Goal: Navigation & Orientation: Find specific page/section

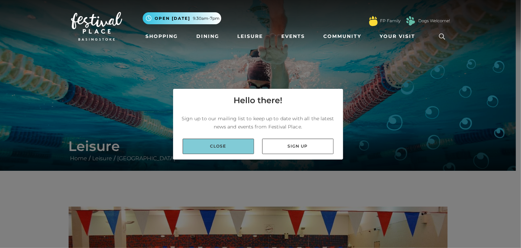
click at [248, 144] on link "Close" at bounding box center [218, 146] width 71 height 15
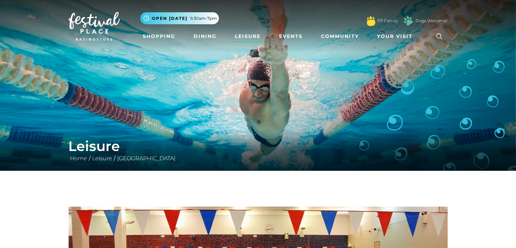
click at [241, 38] on link "Leisure" at bounding box center [247, 36] width 31 height 13
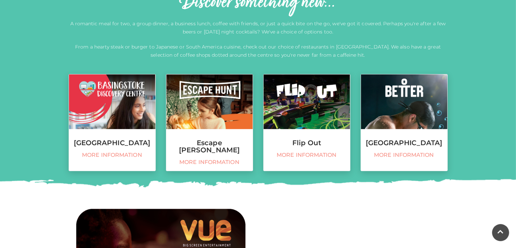
scroll to position [255, 0]
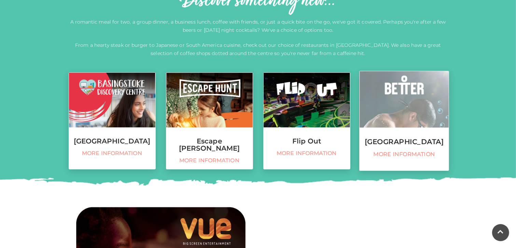
click at [397, 158] on span "More information" at bounding box center [404, 154] width 82 height 7
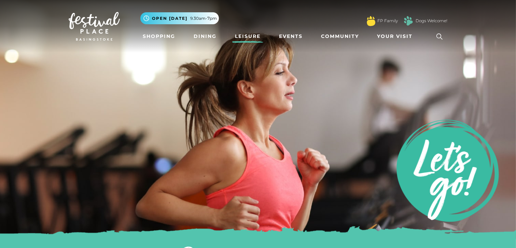
click at [443, 33] on icon at bounding box center [439, 36] width 10 height 10
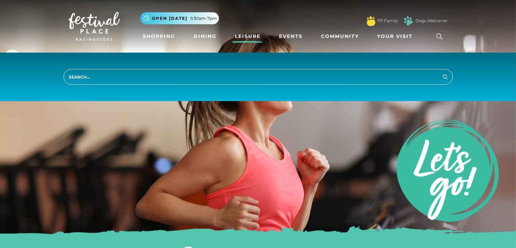
click at [103, 76] on input "search" at bounding box center [258, 77] width 389 height 16
type input "swimming"
click at [441, 72] on button "Search" at bounding box center [445, 76] width 8 height 9
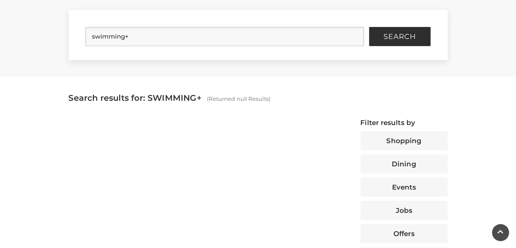
scroll to position [178, 0]
click at [251, 40] on input "swimming+" at bounding box center [224, 36] width 279 height 19
type input "swimming"
click at [421, 36] on button "Search" at bounding box center [399, 36] width 61 height 19
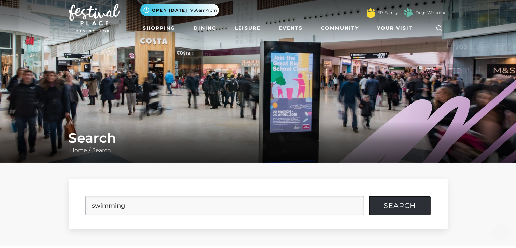
scroll to position [0, 0]
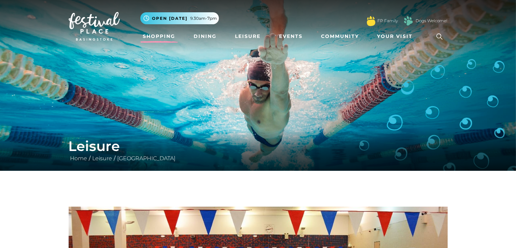
click at [158, 32] on link "Shopping" at bounding box center [159, 36] width 38 height 13
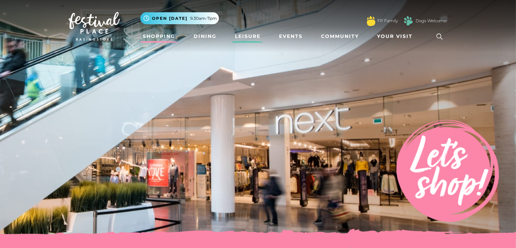
click at [247, 34] on link "Leisure" at bounding box center [247, 36] width 31 height 13
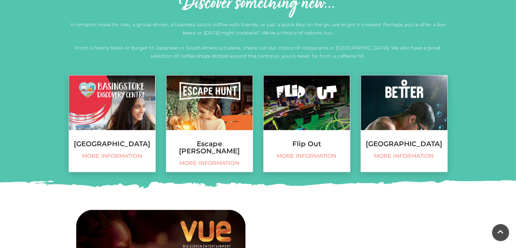
scroll to position [255, 0]
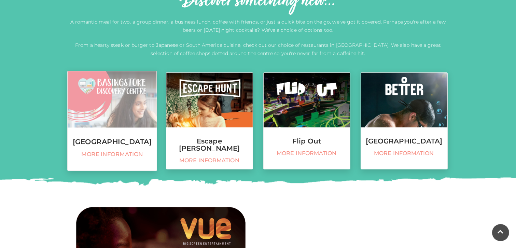
click at [116, 145] on h3 "Basingstoke Discovery Centre" at bounding box center [112, 142] width 89 height 8
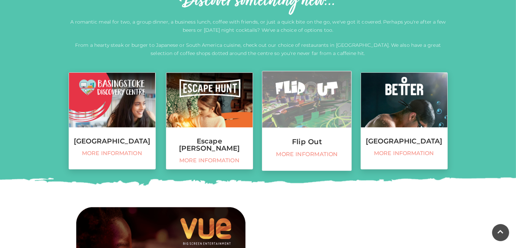
click at [295, 148] on link "Flip Out More information" at bounding box center [307, 121] width 90 height 100
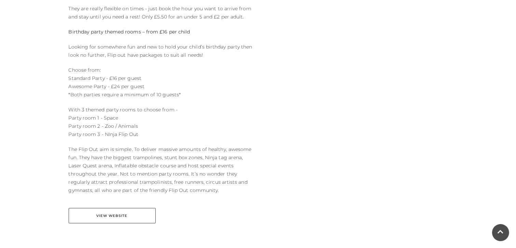
scroll to position [311, 0]
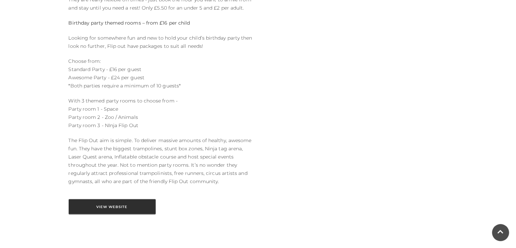
click at [125, 203] on link "View Website" at bounding box center [112, 206] width 87 height 15
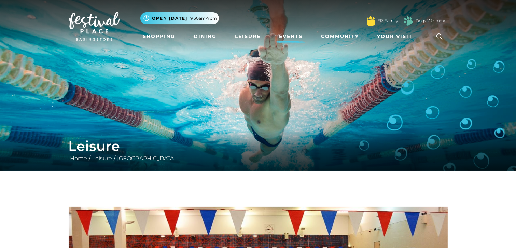
click at [292, 36] on link "Events" at bounding box center [290, 36] width 29 height 13
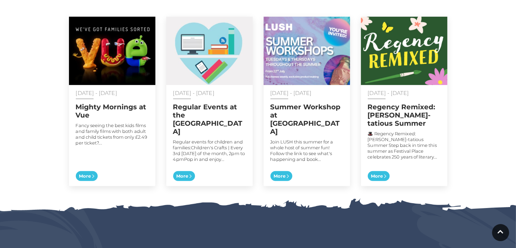
scroll to position [359, 0]
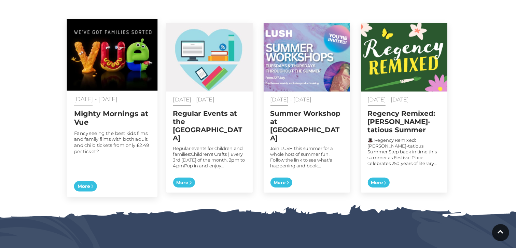
click at [78, 181] on span "More" at bounding box center [85, 186] width 23 height 11
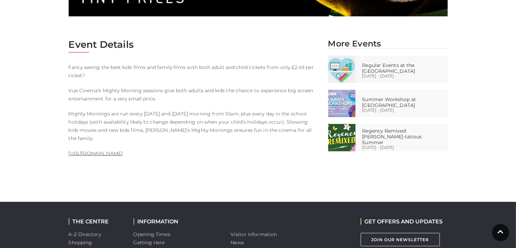
scroll to position [332, 0]
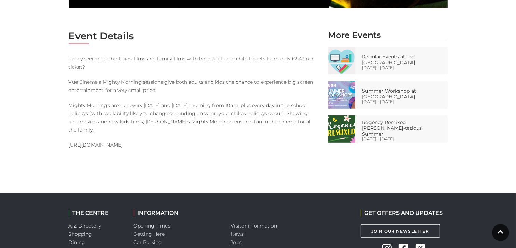
drag, startPoint x: 143, startPoint y: 133, endPoint x: 63, endPoint y: 136, distance: 80.6
copy link "[URL][DOMAIN_NAME]"
click at [241, 169] on body "Skip to Navigation Skip to Content Toggle navigation .st5{fill:none;stroke:#FFF…" at bounding box center [258, 8] width 516 height 680
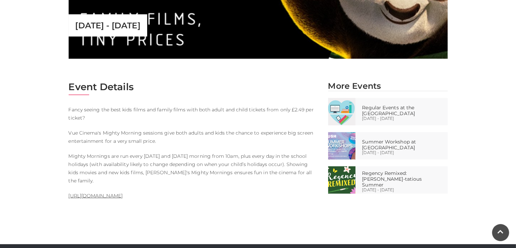
scroll to position [278, 0]
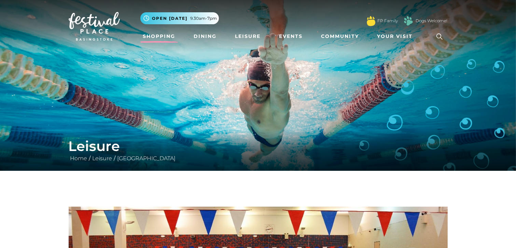
click at [163, 35] on link "Shopping" at bounding box center [159, 36] width 38 height 13
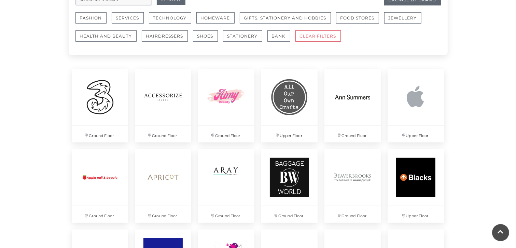
scroll to position [420, 0]
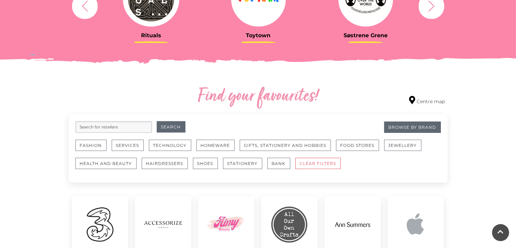
scroll to position [350, 0]
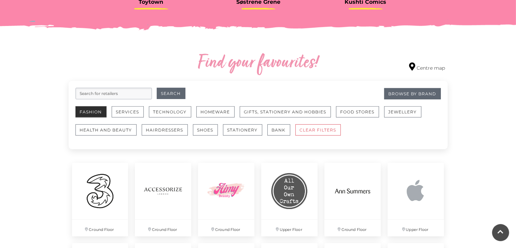
click at [93, 111] on button "Fashion" at bounding box center [90, 111] width 31 height 11
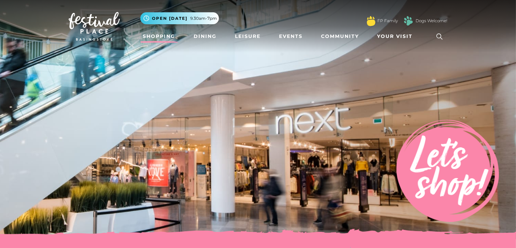
click at [442, 37] on icon at bounding box center [439, 36] width 10 height 10
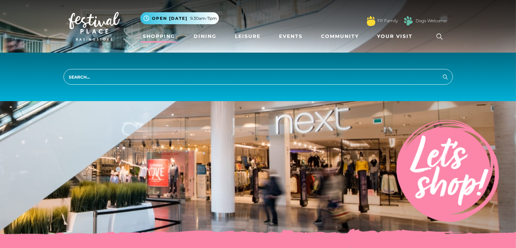
click at [229, 78] on input "search" at bounding box center [258, 77] width 389 height 16
type input "primark"
click at [444, 78] on icon "submit" at bounding box center [445, 77] width 8 height 8
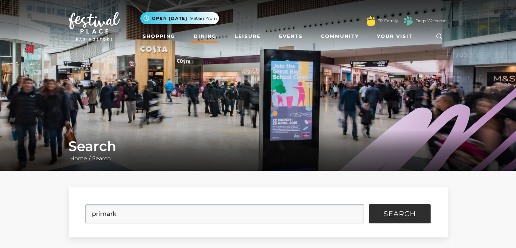
click at [207, 39] on link "Dining" at bounding box center [205, 36] width 28 height 13
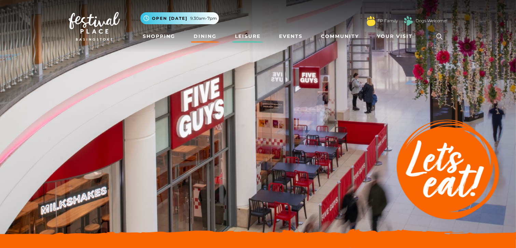
click at [252, 34] on link "Leisure" at bounding box center [247, 36] width 31 height 13
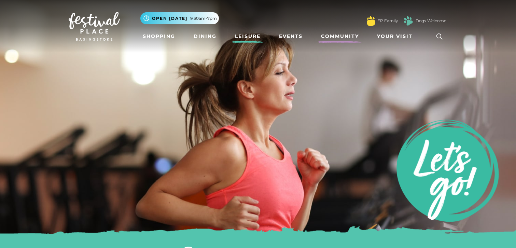
click at [338, 36] on link "Community" at bounding box center [339, 36] width 43 height 13
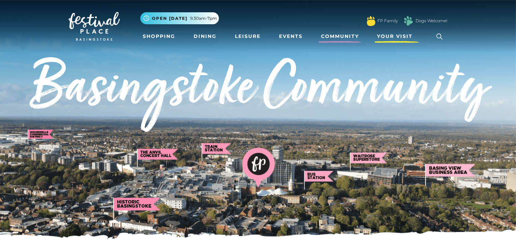
click at [399, 37] on span "Your Visit" at bounding box center [395, 36] width 36 height 7
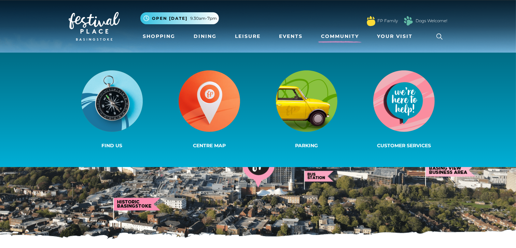
click at [231, 210] on img at bounding box center [258, 119] width 516 height 239
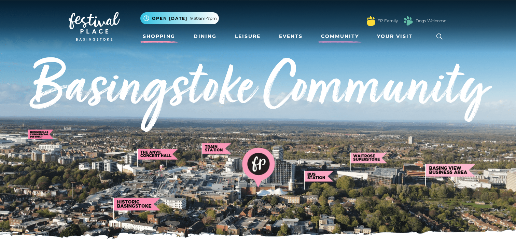
click at [160, 38] on link "Shopping" at bounding box center [159, 36] width 38 height 13
